Goal: Task Accomplishment & Management: Complete application form

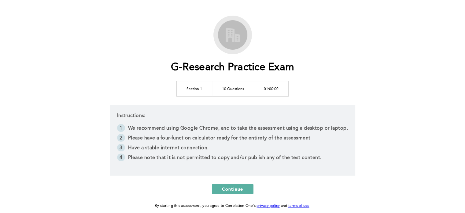
scroll to position [31, 0]
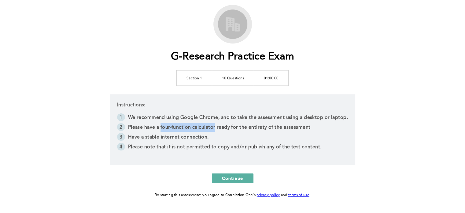
drag, startPoint x: 162, startPoint y: 126, endPoint x: 215, endPoint y: 126, distance: 53.2
click at [215, 126] on li "Please have a four-function calculator ready for the entirety of the assessment" at bounding box center [232, 128] width 231 height 10
copy li "four-function calculator"
click at [248, 175] on button "Continue" at bounding box center [233, 178] width 42 height 10
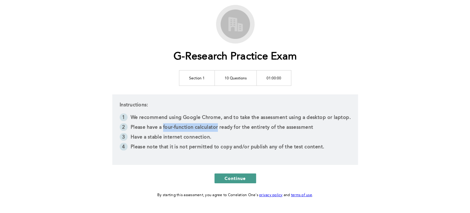
scroll to position [0, 0]
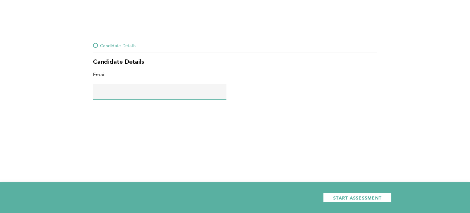
click at [169, 92] on input "text" at bounding box center [159, 91] width 133 height 15
click at [176, 92] on input "test@gmail.com" at bounding box center [159, 91] width 133 height 15
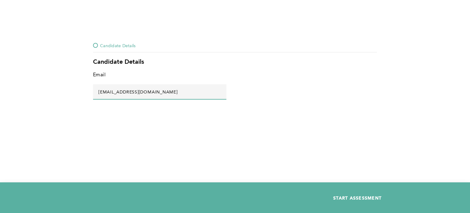
type input "test@gmail.com"
click at [365, 195] on span "START ASSESSMENT" at bounding box center [357, 198] width 48 height 6
